Goal: Task Accomplishment & Management: Use online tool/utility

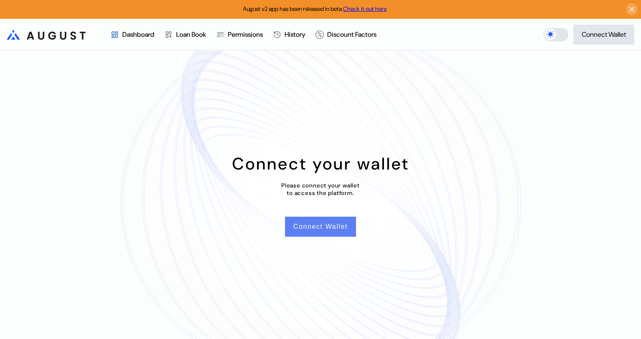
click at [341, 230] on button "Connect Wallet" at bounding box center [320, 227] width 71 height 20
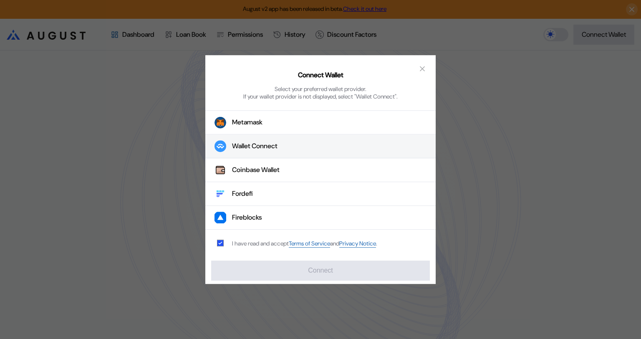
click at [289, 147] on button "Wallet Connect" at bounding box center [320, 146] width 230 height 24
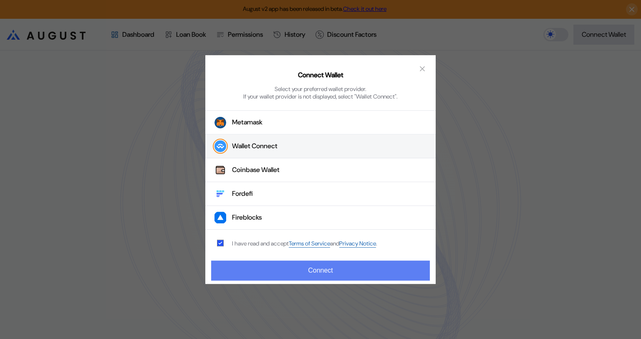
click at [329, 266] on button "Connect" at bounding box center [320, 270] width 219 height 20
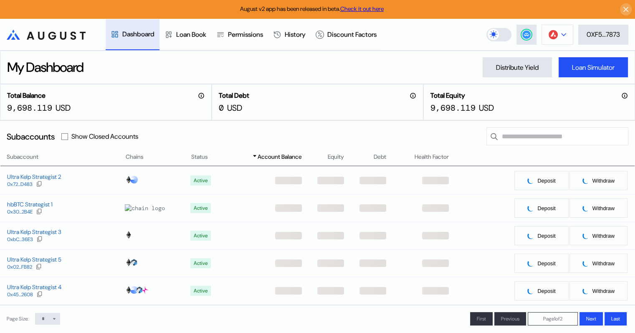
click at [561, 32] on div at bounding box center [563, 35] width 5 height 6
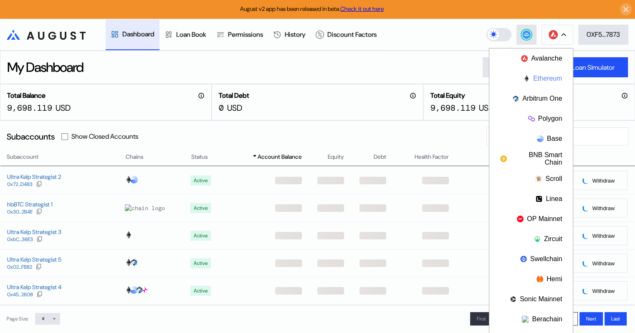
click at [542, 78] on button "Ethereum" at bounding box center [530, 78] width 83 height 20
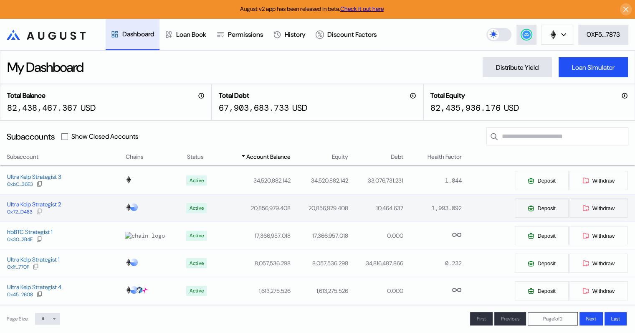
click at [43, 206] on div "Ultra Kelp Strategist 2" at bounding box center [34, 204] width 54 height 8
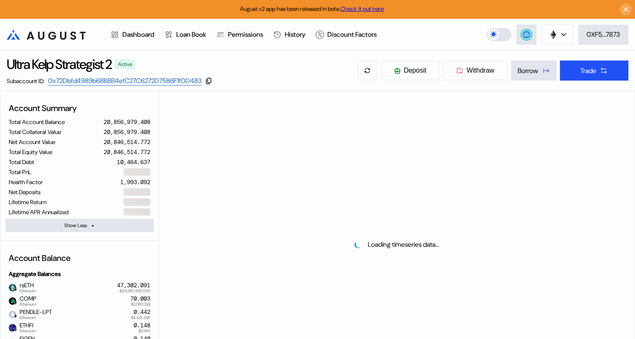
select select "*"
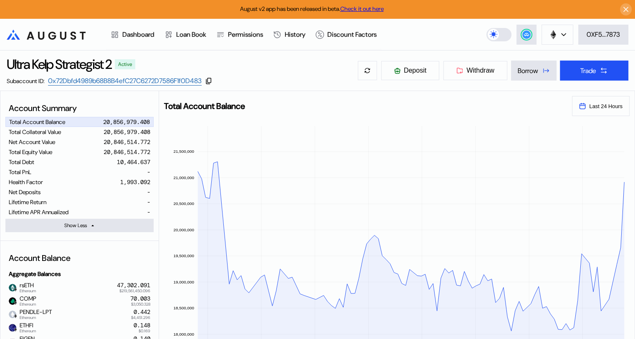
click at [41, 36] on icon ".cls-1 { fill: url(#radial-gradient); } .cls-1, .cls-2 { stroke-width: 0px; } .…" at bounding box center [46, 35] width 79 height 10
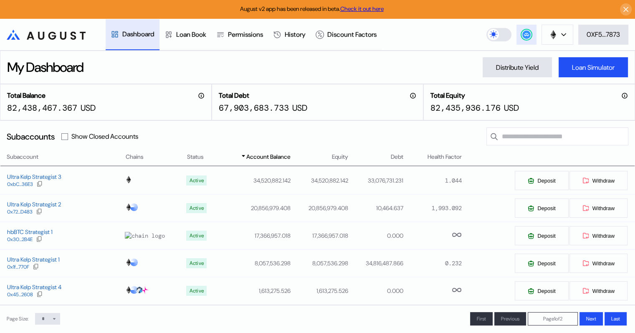
click at [525, 37] on circle at bounding box center [526, 34] width 8 height 8
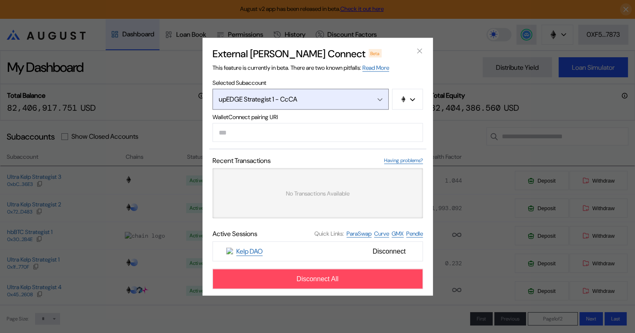
click at [379, 98] on icon "Open menu" at bounding box center [379, 99] width 5 height 3
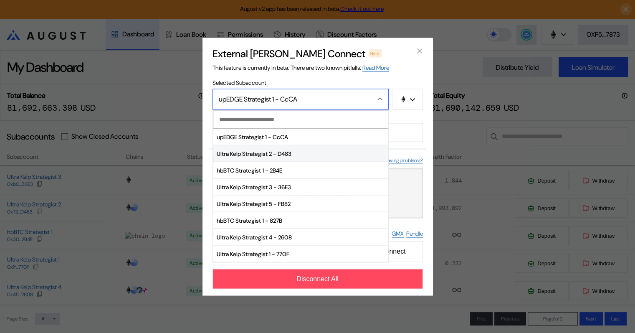
click at [247, 153] on span "Ultra Kelp Strategist 2 - D483" at bounding box center [300, 153] width 175 height 17
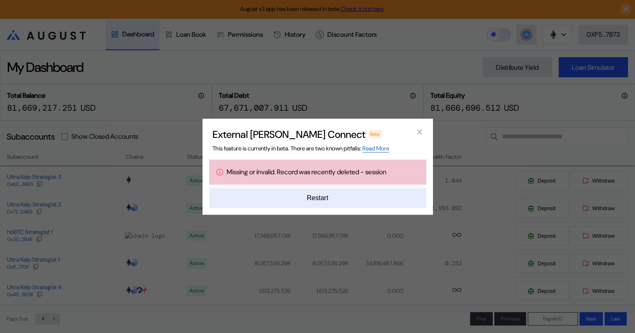
click at [309, 199] on button "Restart" at bounding box center [317, 198] width 217 height 20
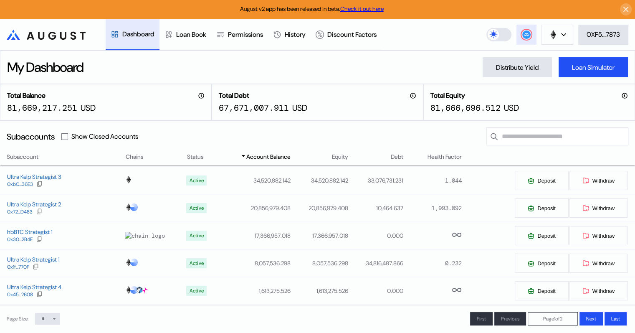
click at [522, 34] on circle at bounding box center [526, 34] width 8 height 8
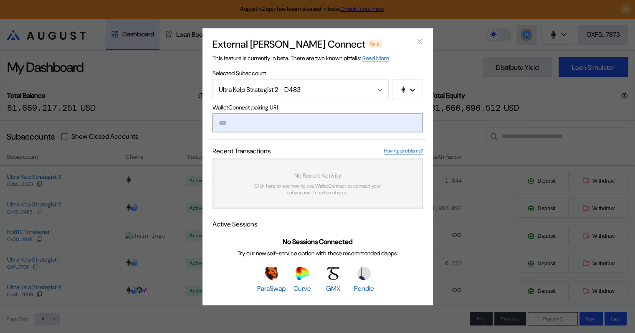
click at [242, 122] on input "modal" at bounding box center [317, 122] width 210 height 19
type input "**********"
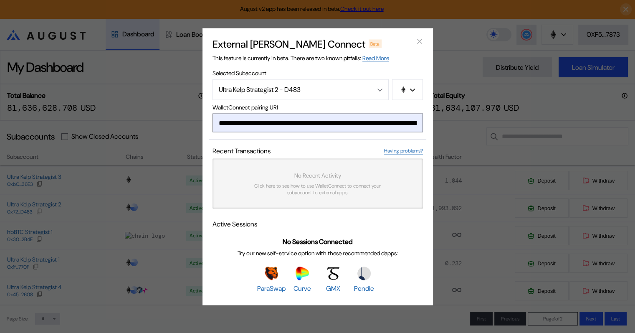
scroll to position [0, 501]
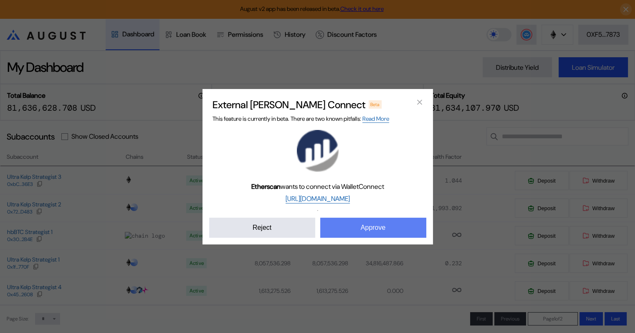
click at [386, 228] on button "Approve" at bounding box center [373, 227] width 106 height 20
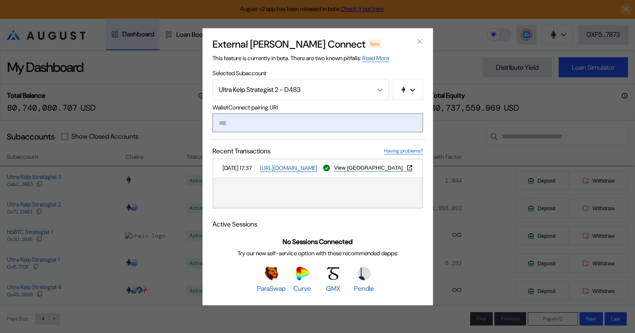
click at [294, 124] on input "modal" at bounding box center [317, 122] width 210 height 19
paste input "**********"
type input "**********"
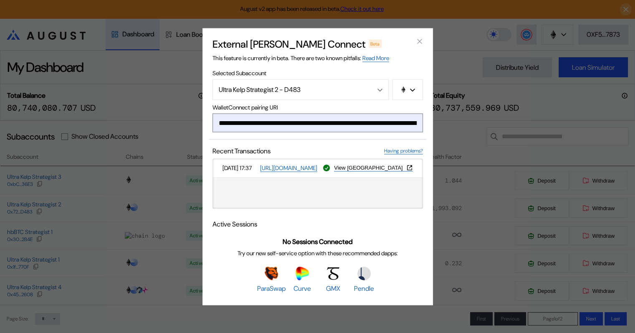
scroll to position [0, 503]
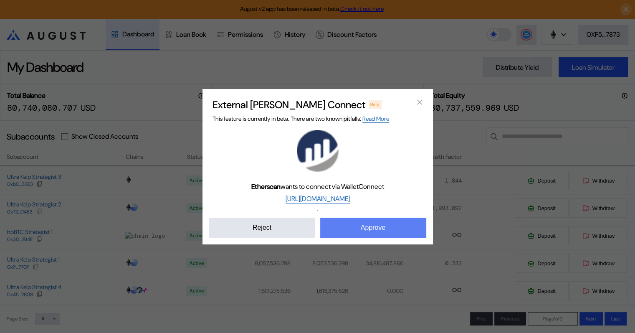
click at [391, 232] on button "Approve" at bounding box center [373, 227] width 106 height 20
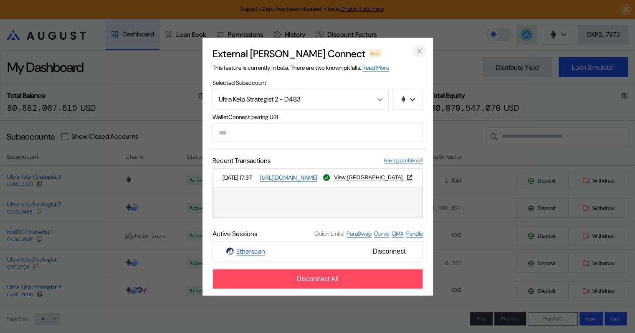
click at [419, 51] on icon "close modal" at bounding box center [419, 51] width 4 height 4
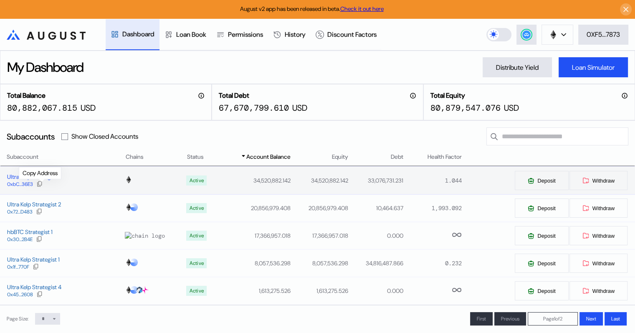
click at [40, 184] on icon at bounding box center [39, 183] width 5 height 5
click at [41, 182] on div at bounding box center [39, 184] width 7 height 8
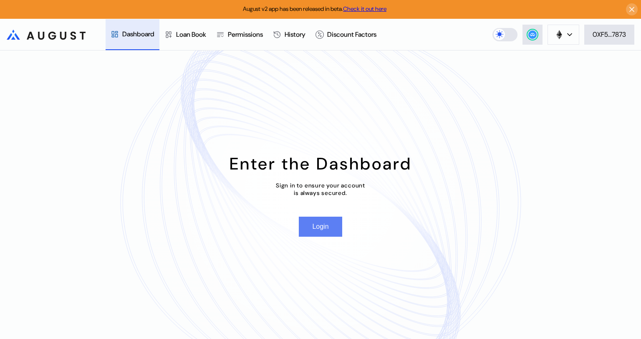
click at [325, 230] on button "Login" at bounding box center [320, 227] width 43 height 20
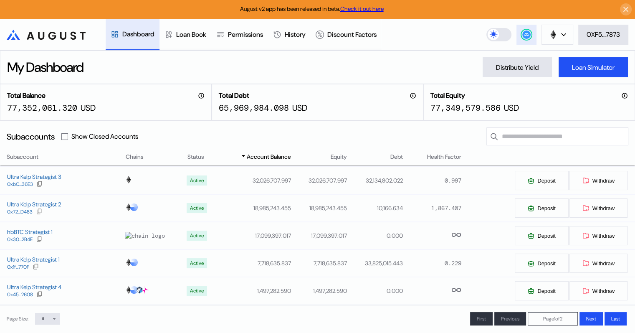
click at [523, 38] on div at bounding box center [526, 35] width 10 height 10
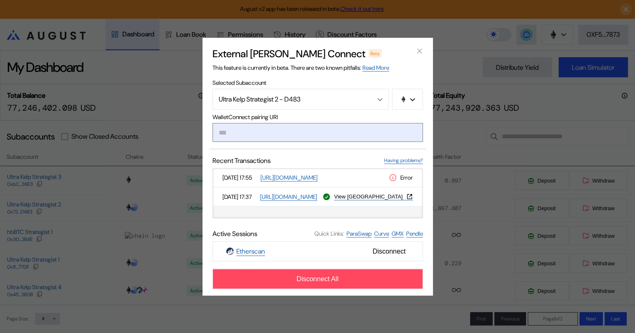
paste input "**********"
type input "**********"
click at [279, 135] on input "**********" at bounding box center [317, 132] width 210 height 19
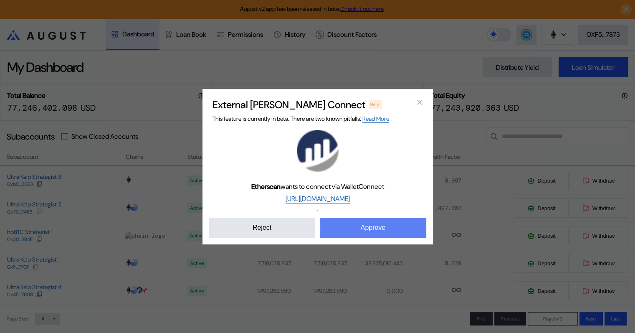
click at [372, 228] on button "Approve" at bounding box center [373, 227] width 106 height 20
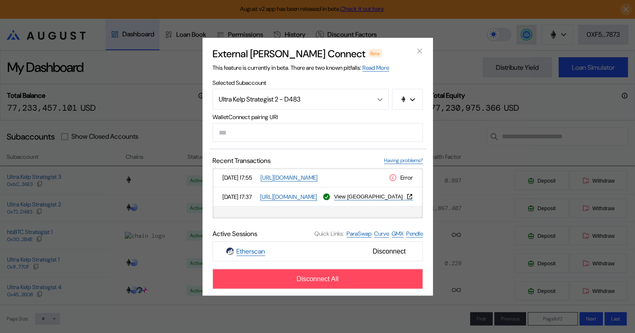
click at [419, 172] on div "Sep 05, 17:55 https://etherscan.io/ Error Sep 05, 17:37 https://etherscan.io/ V…" at bounding box center [317, 193] width 210 height 50
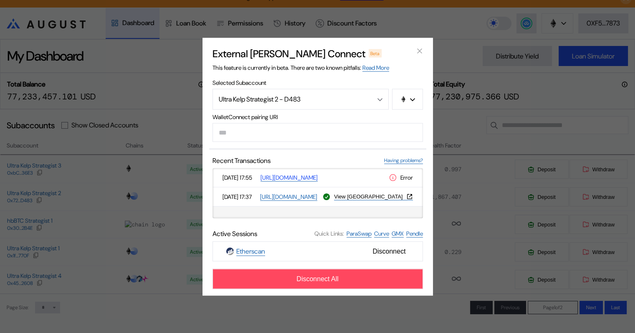
scroll to position [0, 0]
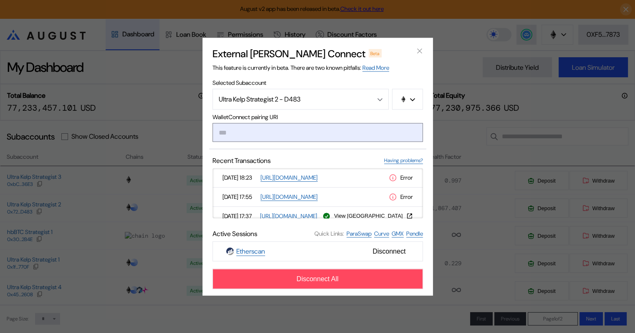
click at [236, 132] on input "modal" at bounding box center [317, 132] width 210 height 19
paste input "**********"
type input "**********"
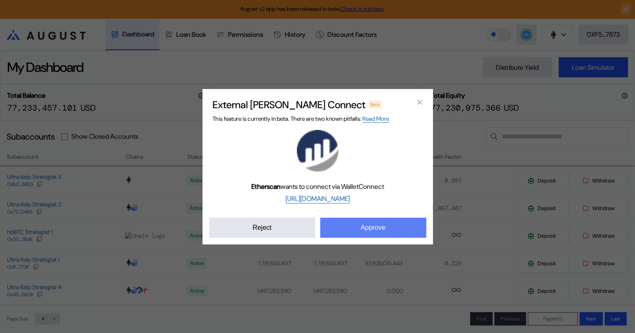
click at [384, 225] on button "Approve" at bounding box center [373, 227] width 106 height 20
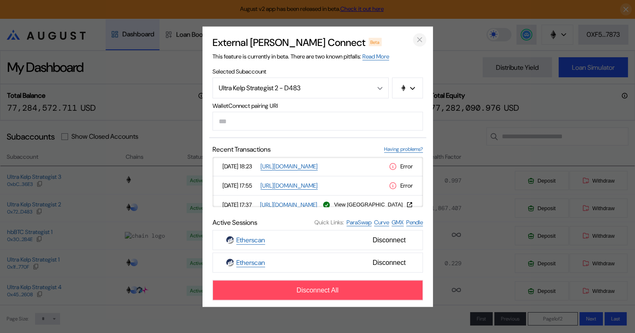
click at [417, 40] on icon "close modal" at bounding box center [419, 39] width 8 height 9
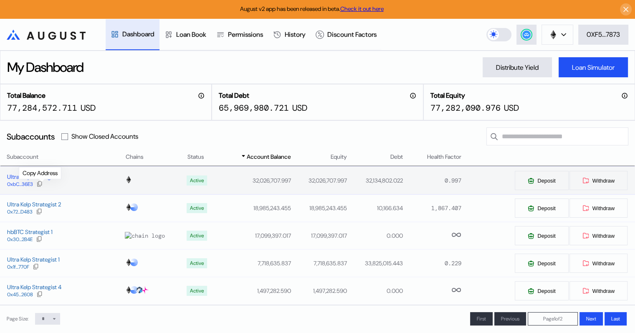
click at [41, 182] on icon at bounding box center [39, 183] width 7 height 7
click at [526, 35] on icon at bounding box center [526, 34] width 5 height 3
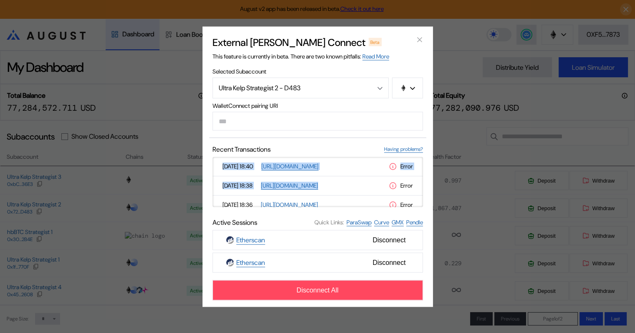
drag, startPoint x: 420, startPoint y: 167, endPoint x: 426, endPoint y: 184, distance: 17.7
click at [426, 184] on div "External dApp Connect Beta This feature is currently in beta. There are two kno…" at bounding box center [317, 166] width 230 height 280
drag, startPoint x: 419, startPoint y: 179, endPoint x: 419, endPoint y: 190, distance: 10.9
click at [419, 190] on div "Sep 05, 18:40 https://etherscan.io/ Error Sep 05, 18:38 https://etherscan.io/ E…" at bounding box center [317, 182] width 210 height 50
click at [419, 199] on div "Sep 05, 18:40 https://etherscan.io/ Error Sep 05, 18:38 https://etherscan.io/ E…" at bounding box center [317, 182] width 210 height 50
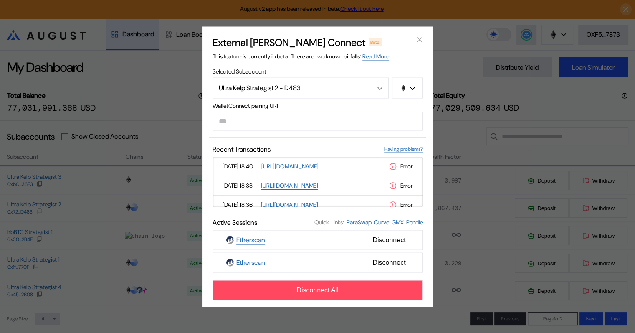
drag, startPoint x: 419, startPoint y: 174, endPoint x: 418, endPoint y: 190, distance: 15.9
click at [418, 190] on div "Sep 05, 18:40 https://etherscan.io/ Error Sep 05, 18:38 https://etherscan.io/ E…" at bounding box center [317, 182] width 210 height 50
click at [418, 197] on div "Sep 05, 18:40 https://etherscan.io/ Error Sep 05, 18:38 https://etherscan.io/ E…" at bounding box center [317, 182] width 210 height 50
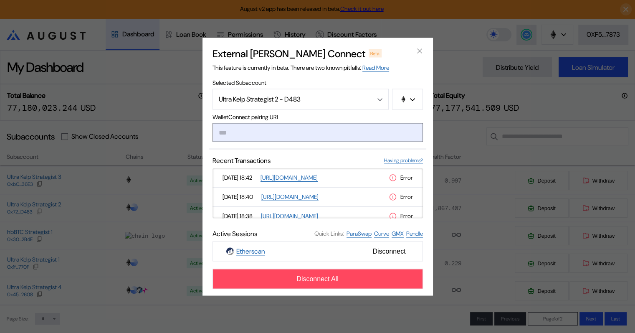
click at [256, 134] on input "modal" at bounding box center [317, 132] width 210 height 19
paste input "**********"
type input "**********"
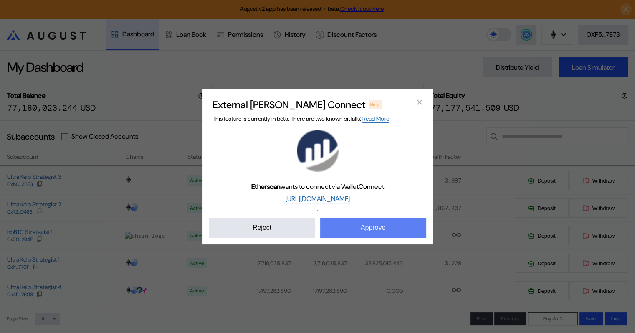
click at [369, 230] on button "Approve" at bounding box center [373, 227] width 106 height 20
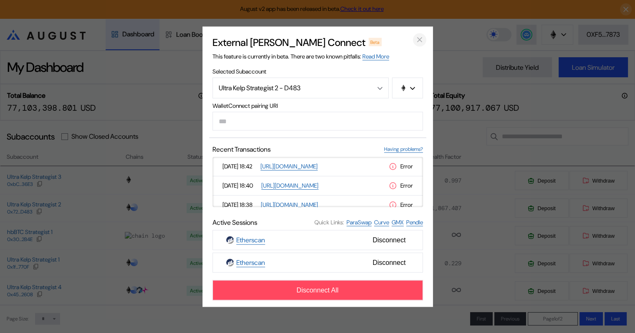
click at [419, 42] on icon "close modal" at bounding box center [419, 39] width 8 height 9
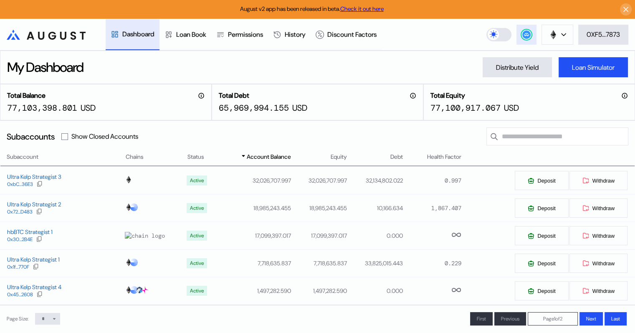
click at [524, 33] on circle at bounding box center [526, 34] width 8 height 8
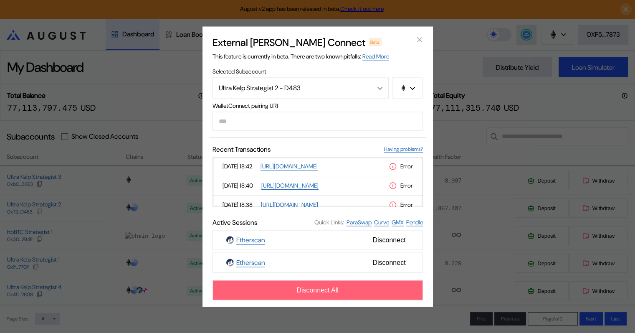
click at [323, 291] on span "Disconnect All" at bounding box center [317, 290] width 42 height 8
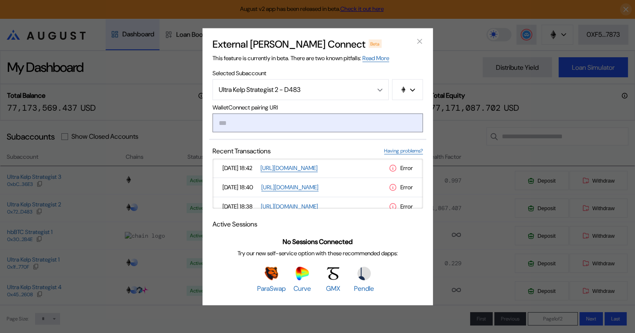
click at [245, 120] on input "modal" at bounding box center [317, 122] width 210 height 19
type input "**********"
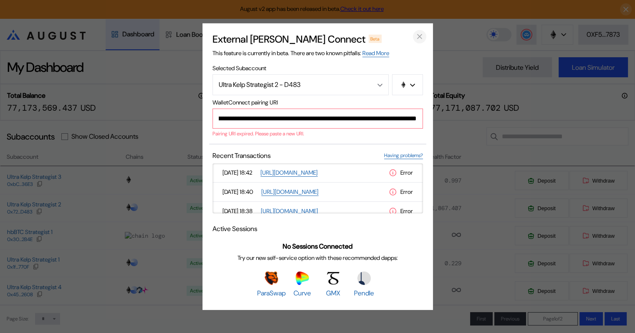
click at [418, 38] on icon "close modal" at bounding box center [419, 36] width 8 height 9
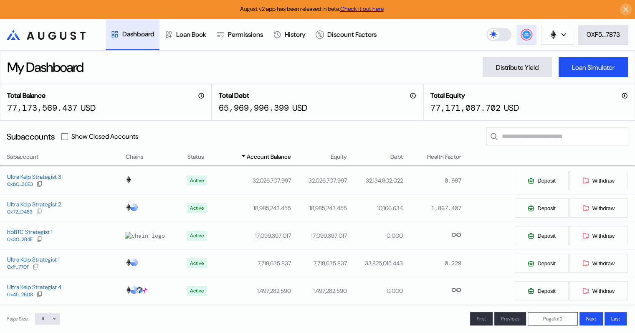
click at [524, 35] on icon at bounding box center [526, 34] width 5 height 3
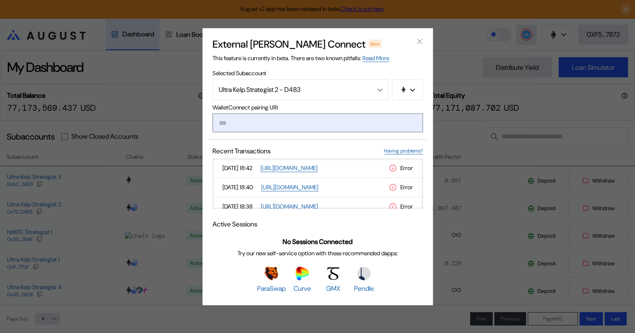
click at [250, 124] on input "modal" at bounding box center [317, 122] width 210 height 19
type input "**********"
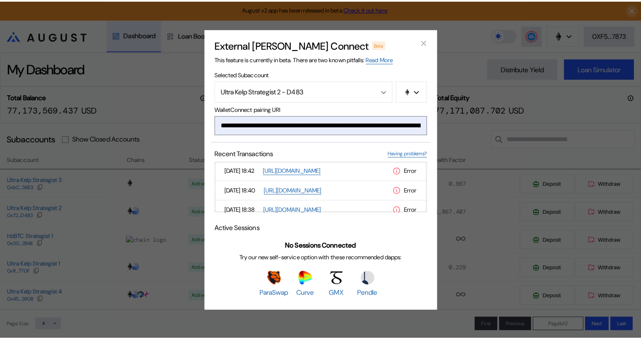
scroll to position [0, 510]
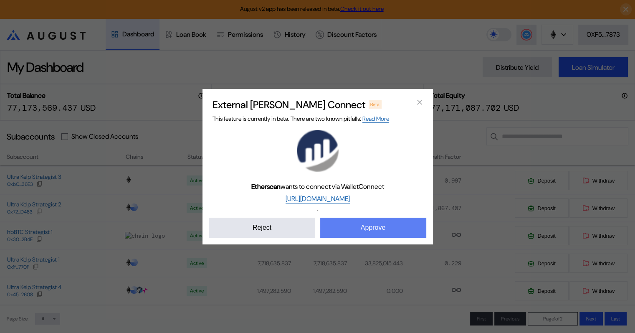
click at [368, 229] on button "Approve" at bounding box center [373, 227] width 106 height 20
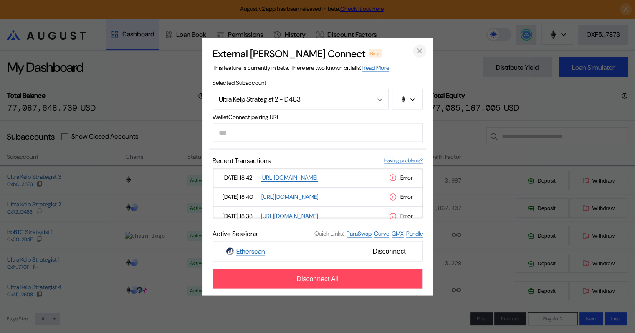
click at [418, 52] on icon "close modal" at bounding box center [419, 51] width 8 height 9
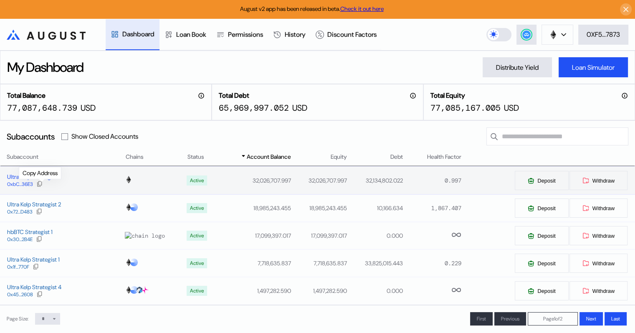
click at [42, 183] on icon at bounding box center [39, 183] width 7 height 7
click at [525, 35] on circle at bounding box center [526, 34] width 8 height 8
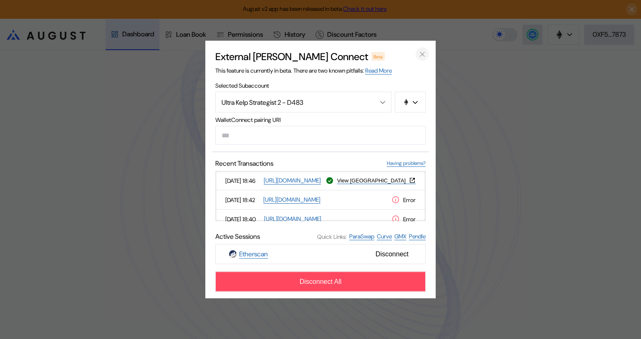
click at [422, 52] on icon "close modal" at bounding box center [422, 54] width 8 height 9
